Goal: Information Seeking & Learning: Learn about a topic

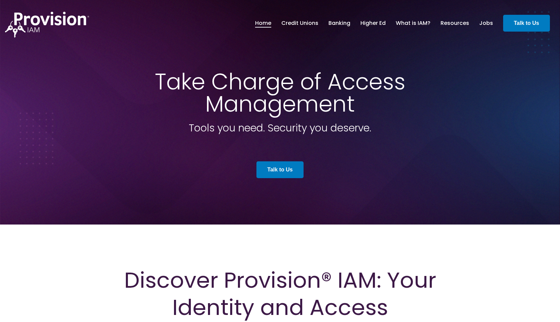
click at [396, 41] on header "Home Credit Unions Banking" at bounding box center [280, 23] width 560 height 46
click at [411, 21] on link "What is IAM?" at bounding box center [413, 22] width 35 height 11
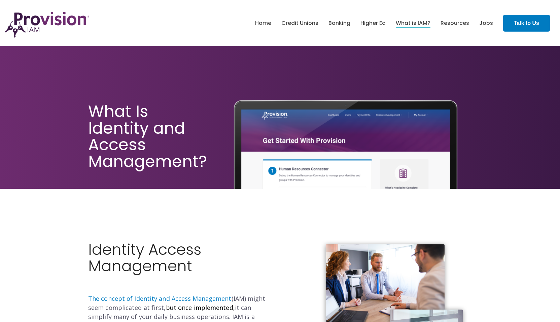
click at [203, 178] on div "What Is Identity and Access Management?" at bounding box center [148, 138] width 131 height 102
click at [261, 19] on link "Home" at bounding box center [263, 22] width 16 height 11
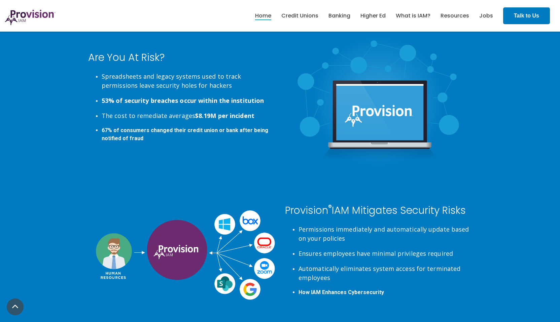
scroll to position [1370, 0]
